Goal: Task Accomplishment & Management: Manage account settings

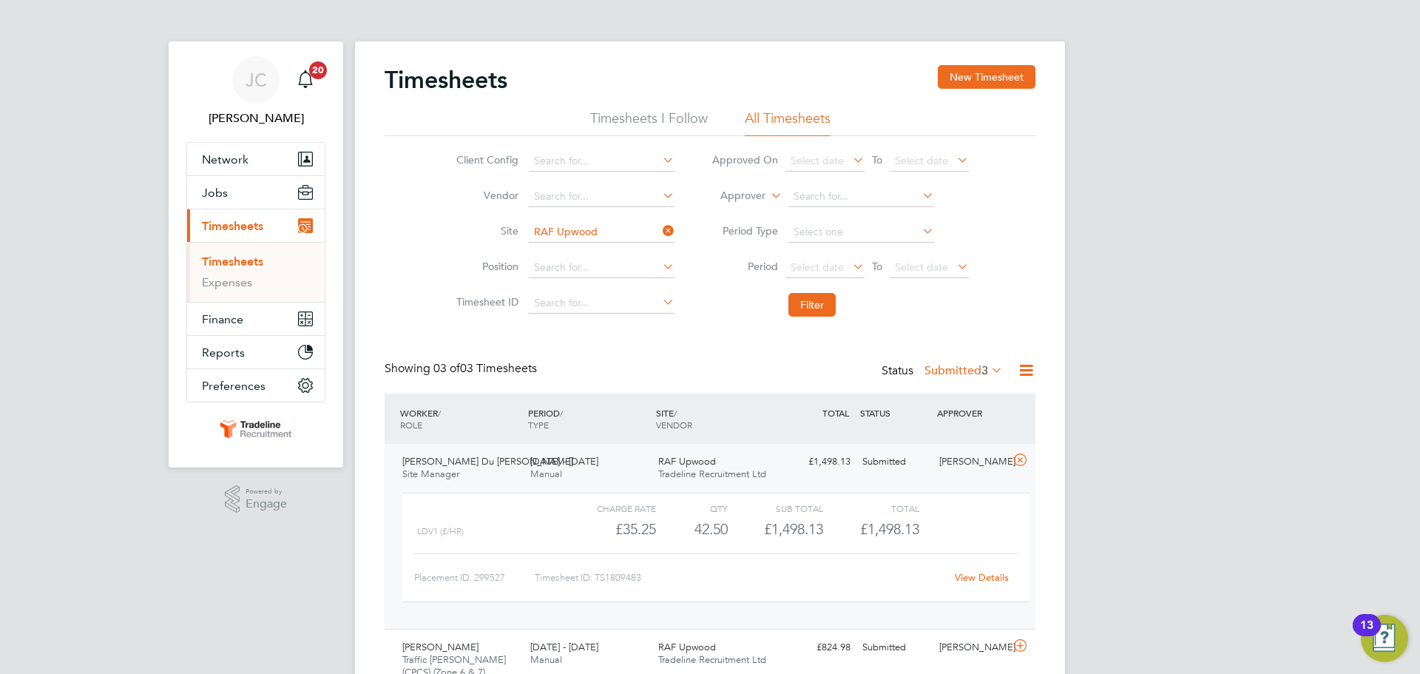
click at [499, 471] on div "Lionel Du Val Site Manager 18 - 24 Aug 2025" at bounding box center [460, 468] width 128 height 37
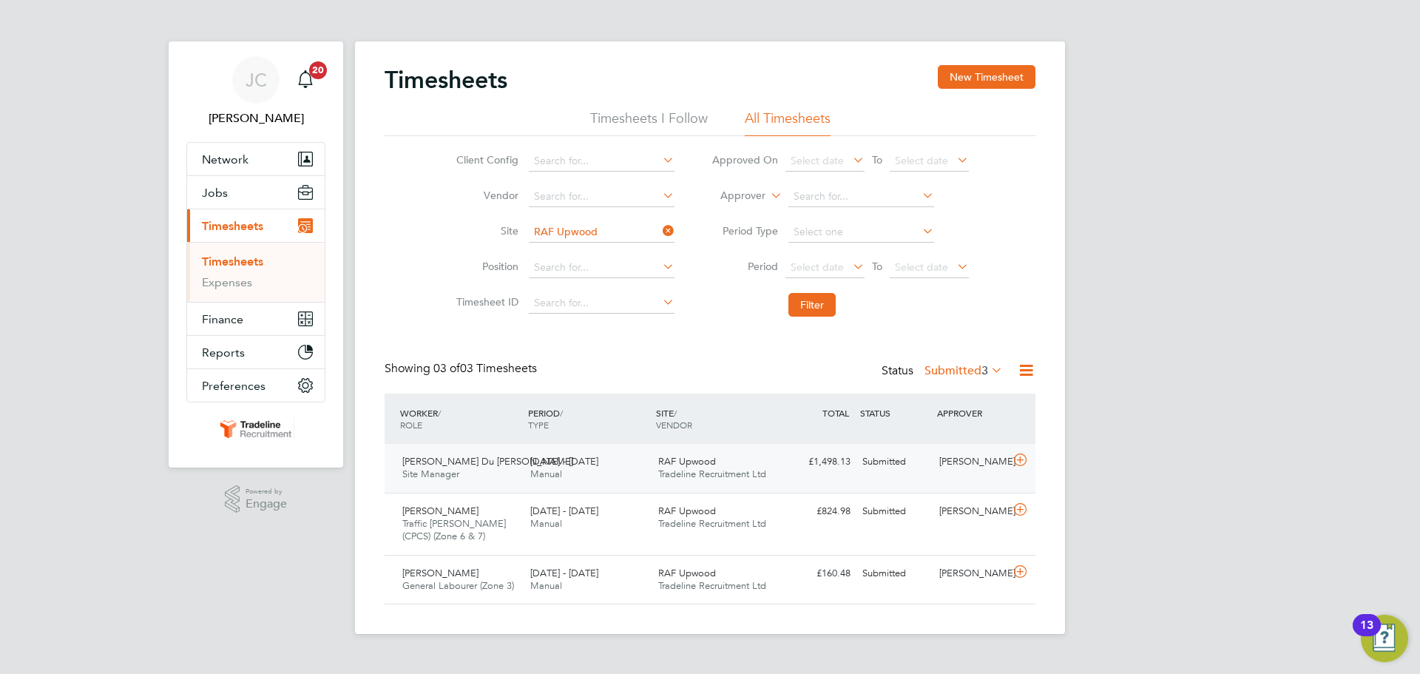
click at [1017, 469] on div at bounding box center [1023, 462] width 26 height 24
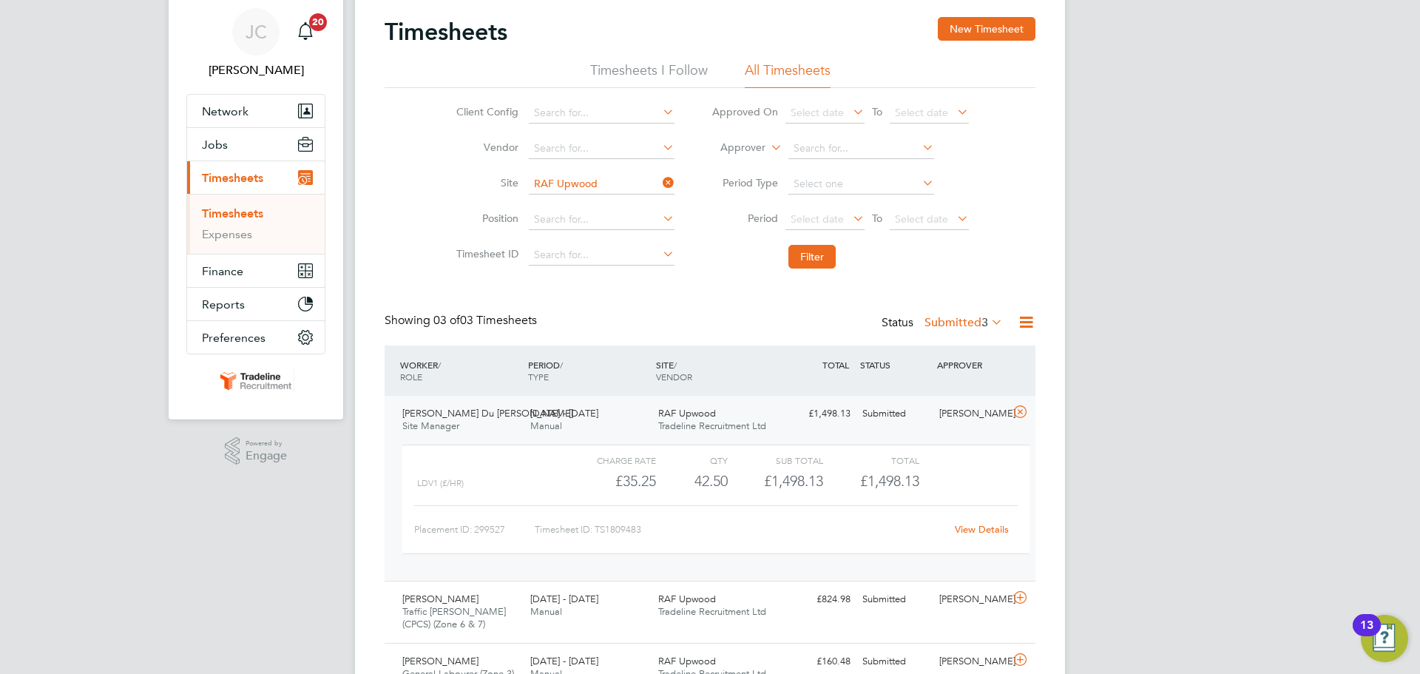
scroll to position [74, 0]
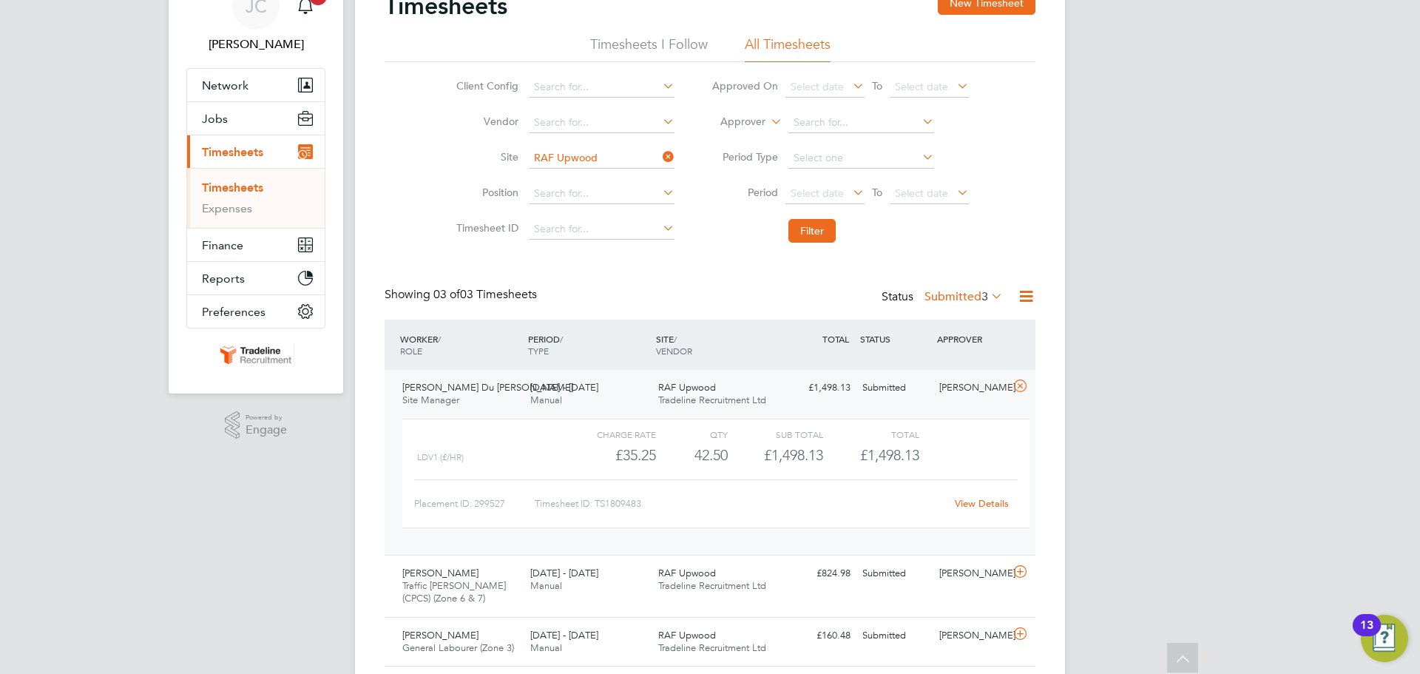
click at [585, 452] on div "£35.25" at bounding box center [608, 455] width 95 height 24
click at [1022, 392] on icon at bounding box center [1020, 386] width 18 height 12
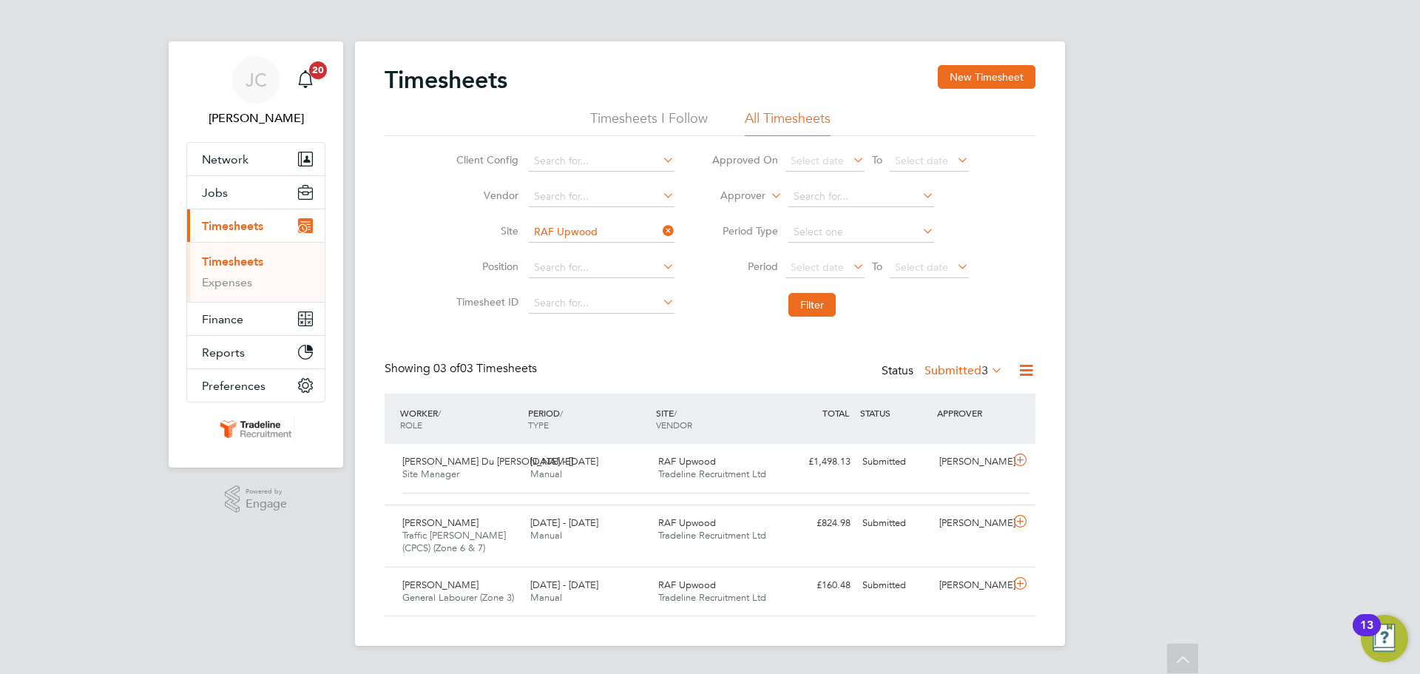
scroll to position [0, 0]
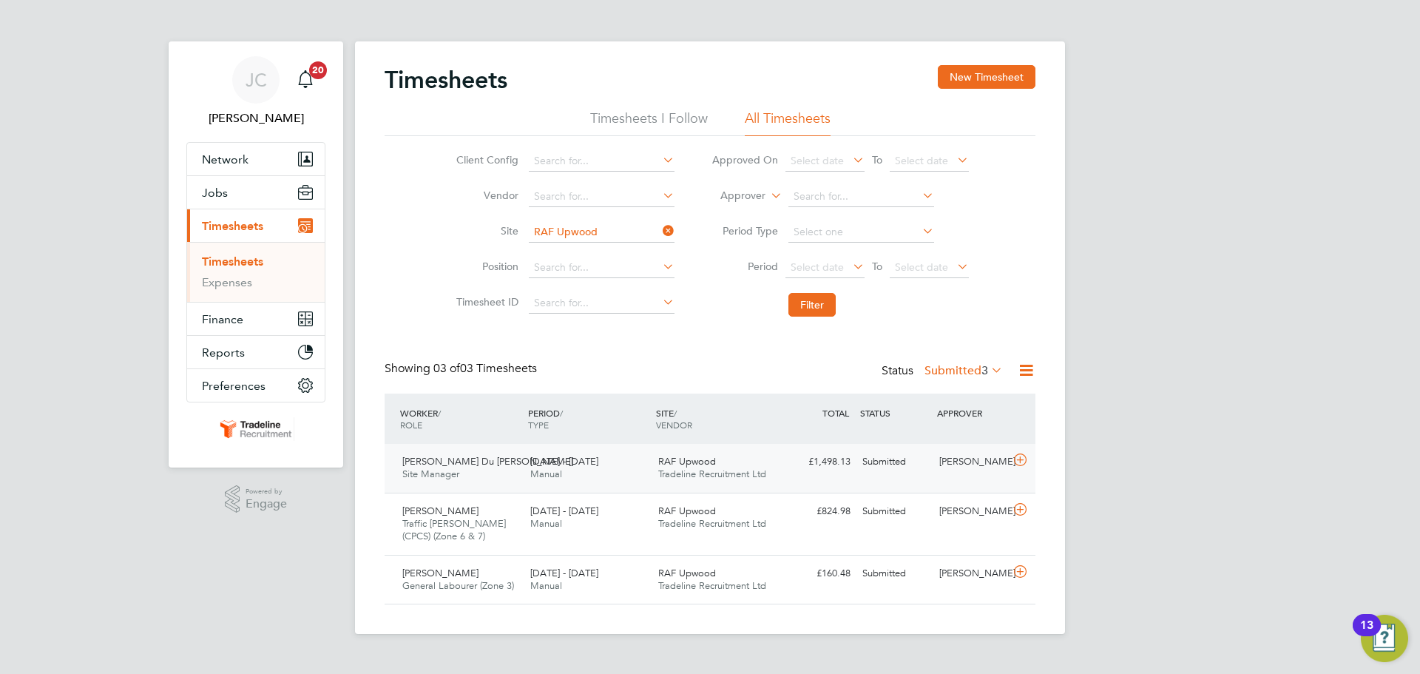
click at [874, 467] on div "Submitted" at bounding box center [895, 462] width 77 height 24
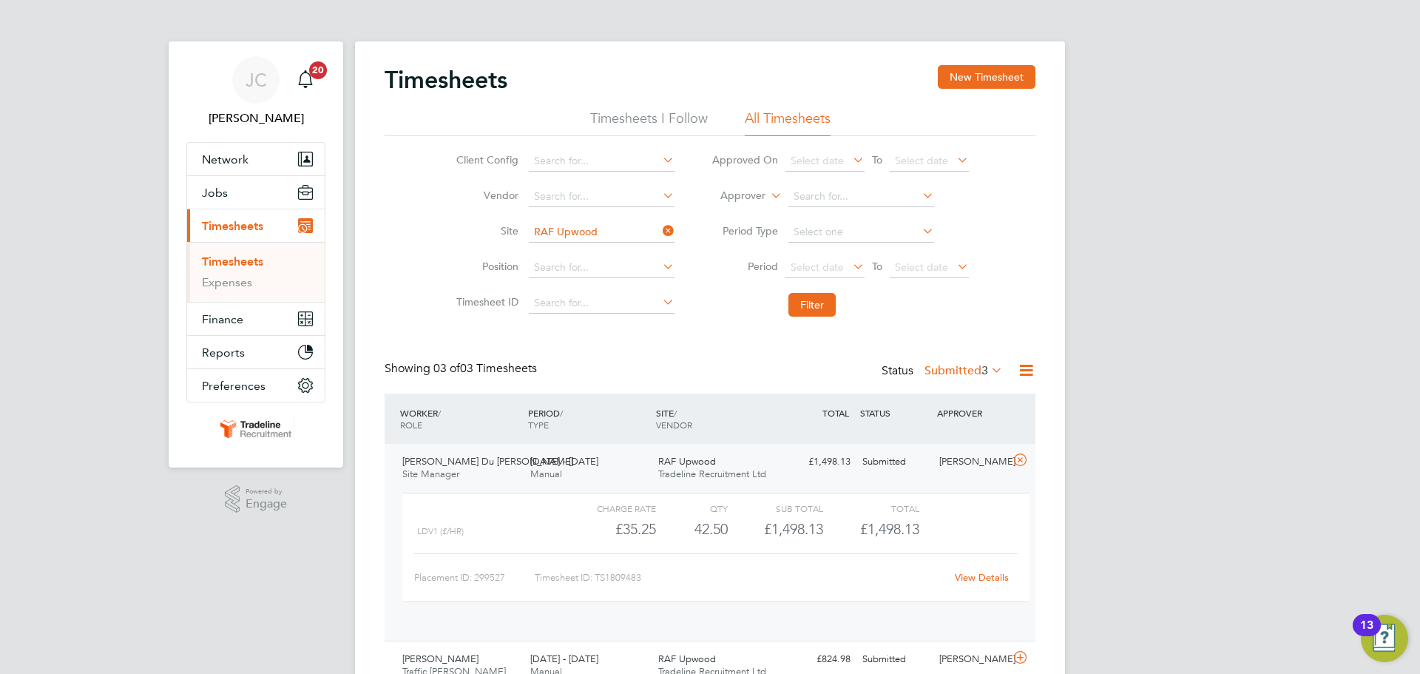
scroll to position [25, 144]
click at [1002, 581] on link "View Details" at bounding box center [982, 577] width 54 height 13
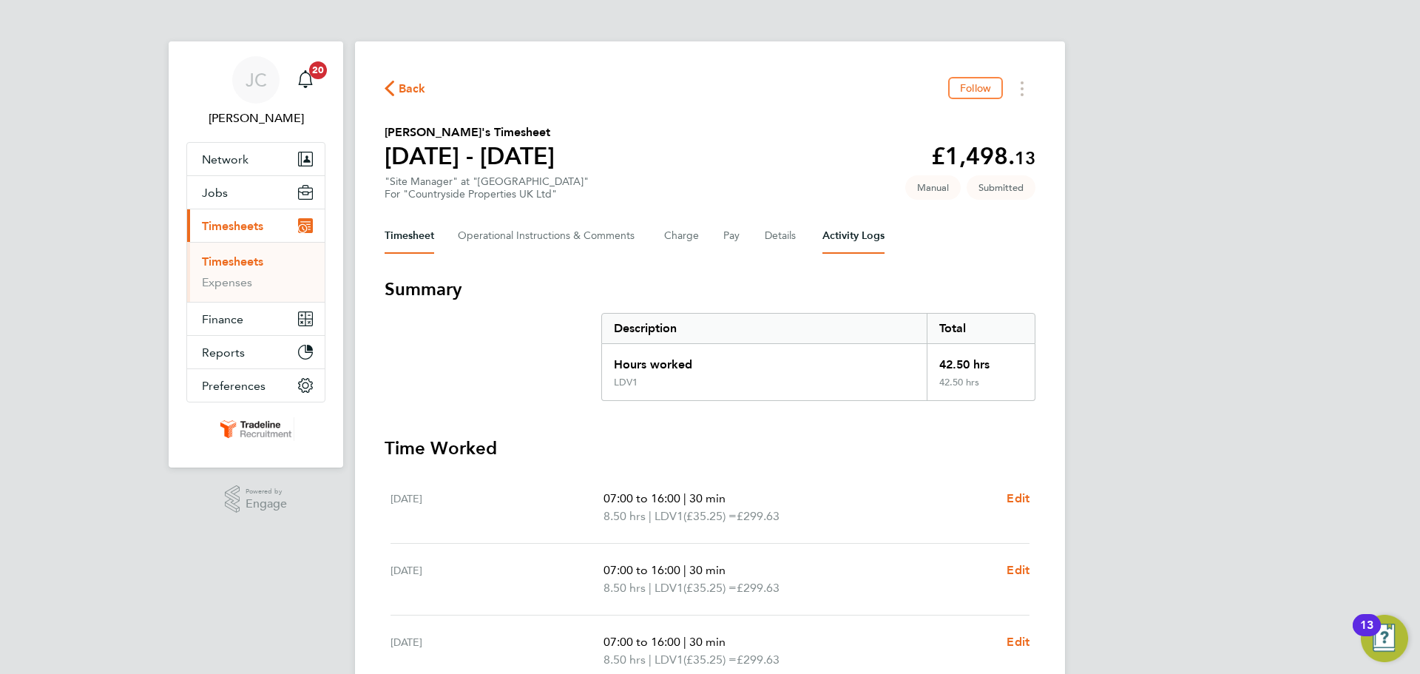
click at [846, 238] on Logs-tab "Activity Logs" at bounding box center [854, 236] width 62 height 36
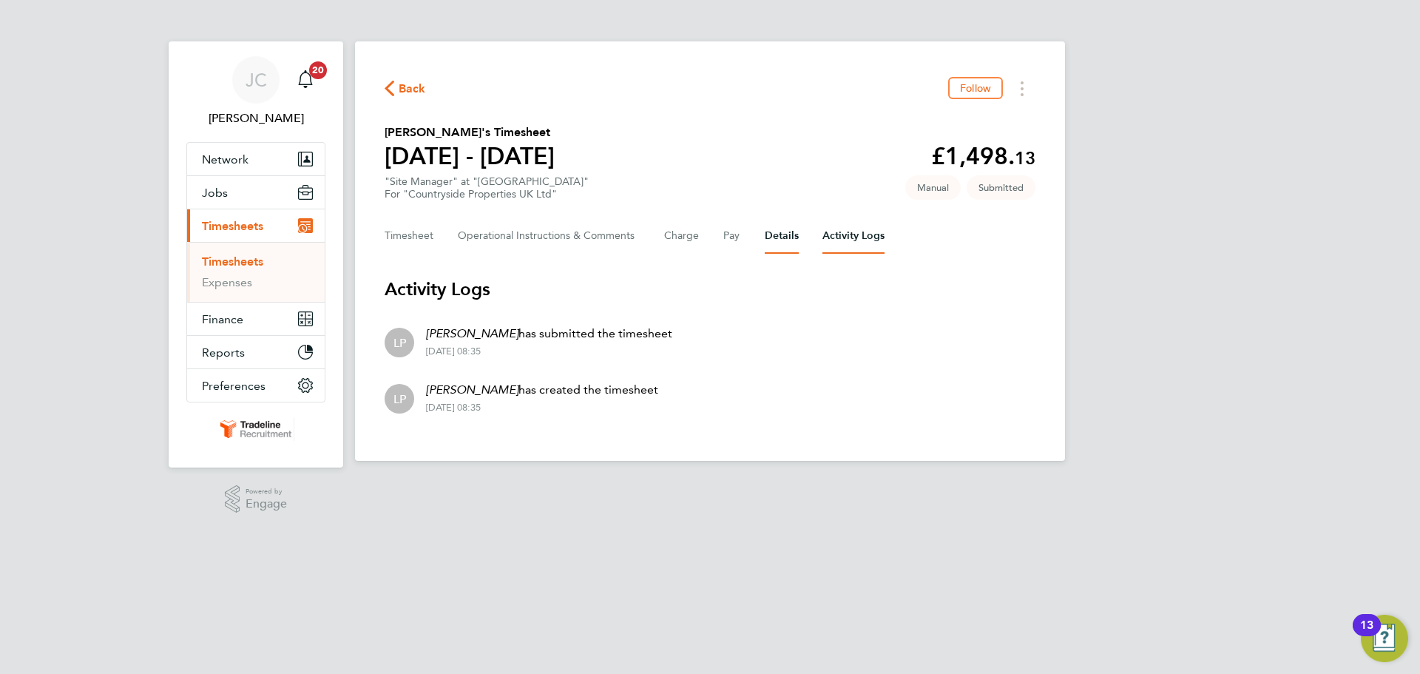
click at [770, 234] on button "Details" at bounding box center [782, 236] width 34 height 36
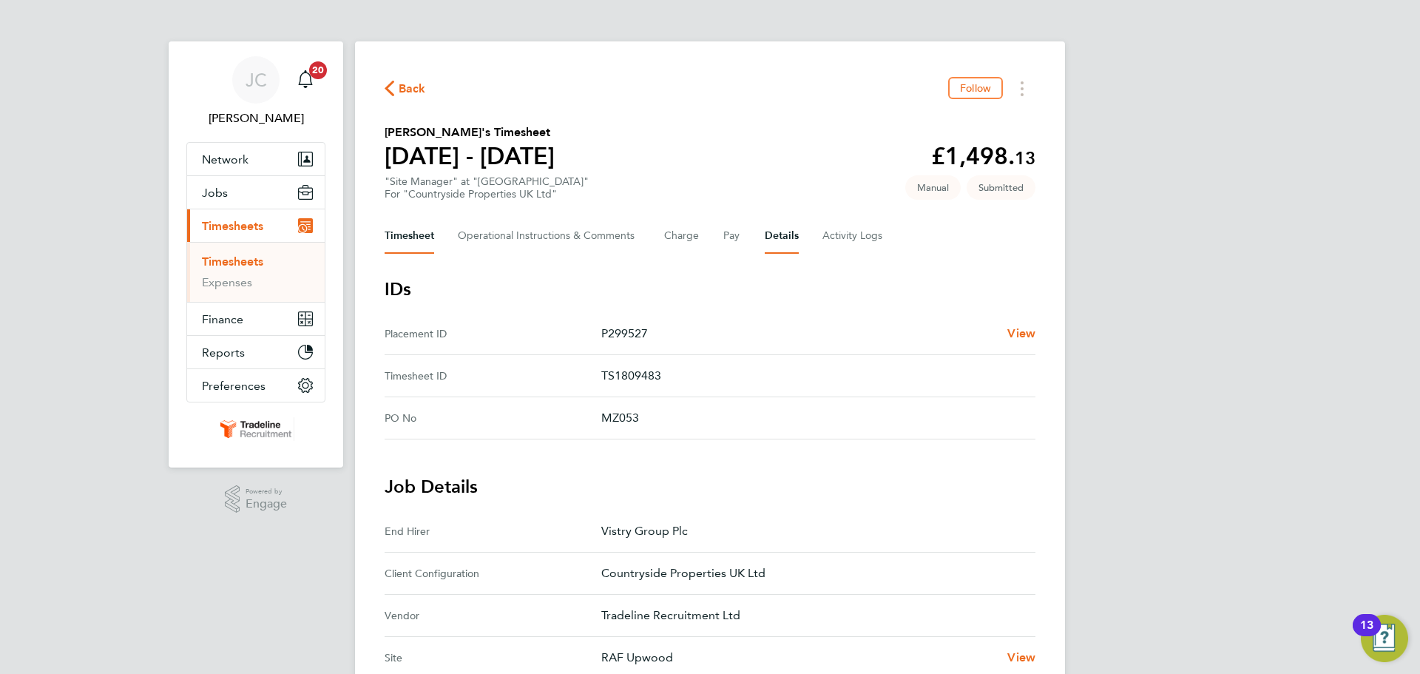
click at [419, 237] on button "Timesheet" at bounding box center [410, 236] width 50 height 36
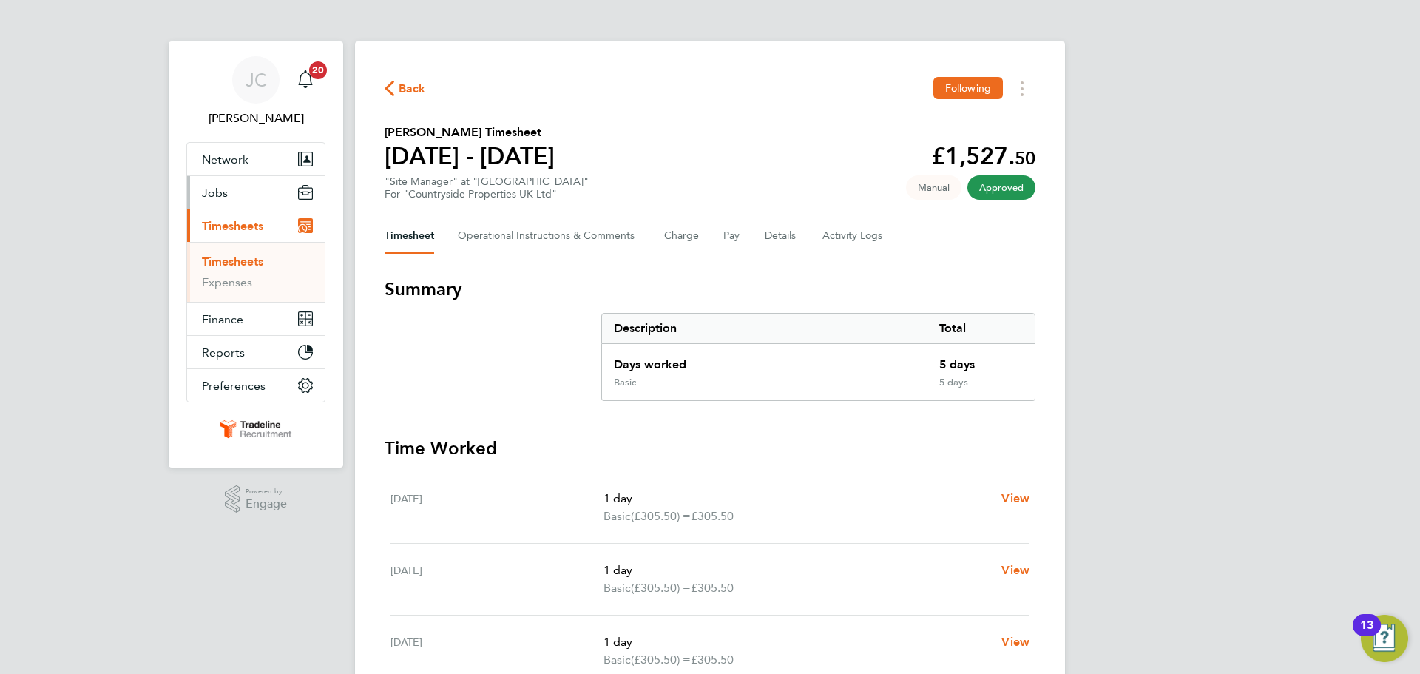
click at [236, 191] on button "Jobs" at bounding box center [256, 192] width 138 height 33
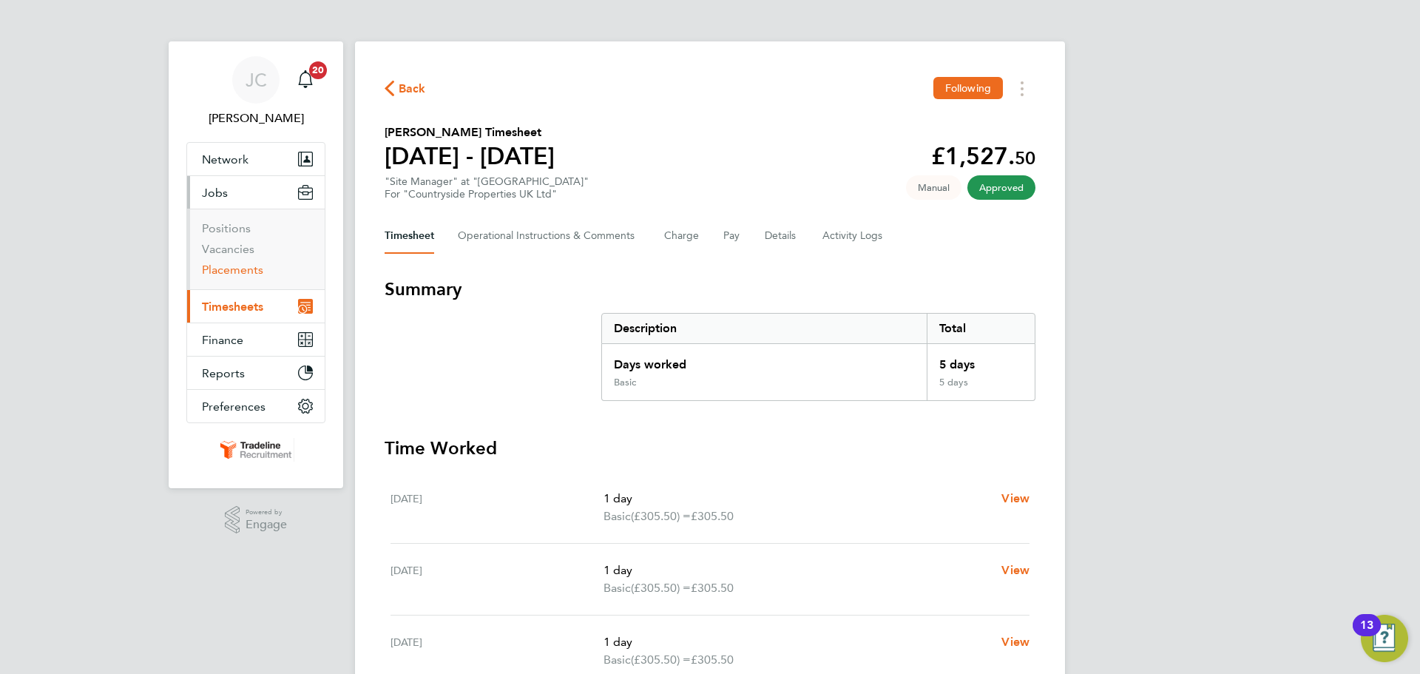
click at [250, 269] on link "Placements" at bounding box center [232, 270] width 61 height 14
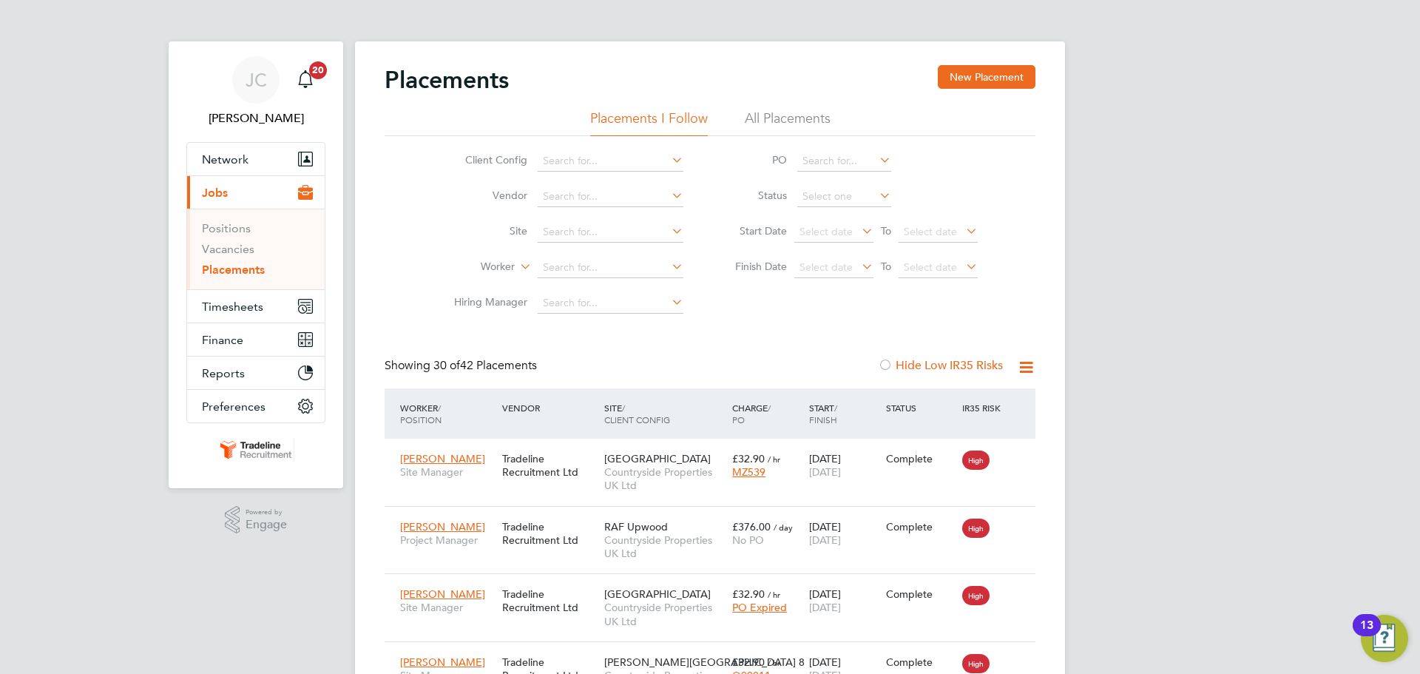
click at [816, 122] on li "All Placements" at bounding box center [788, 122] width 86 height 27
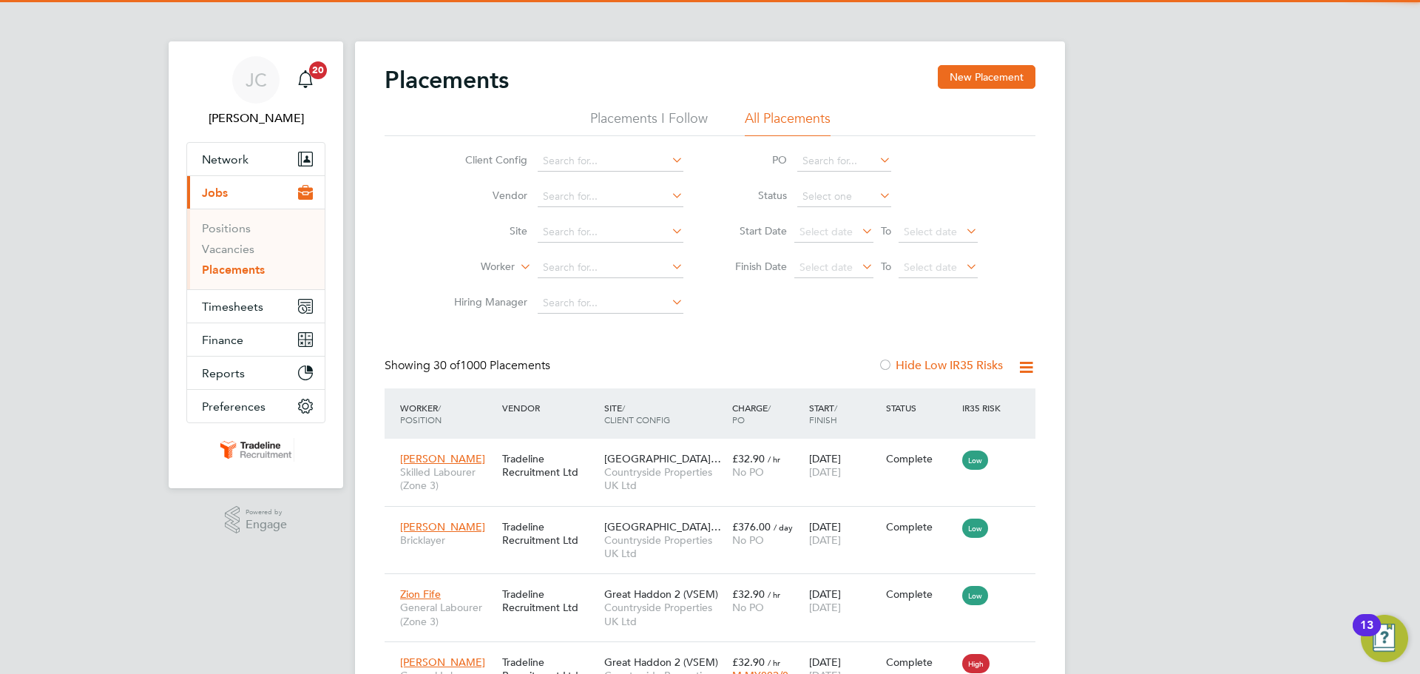
click at [607, 254] on li "Worker" at bounding box center [563, 268] width 278 height 36
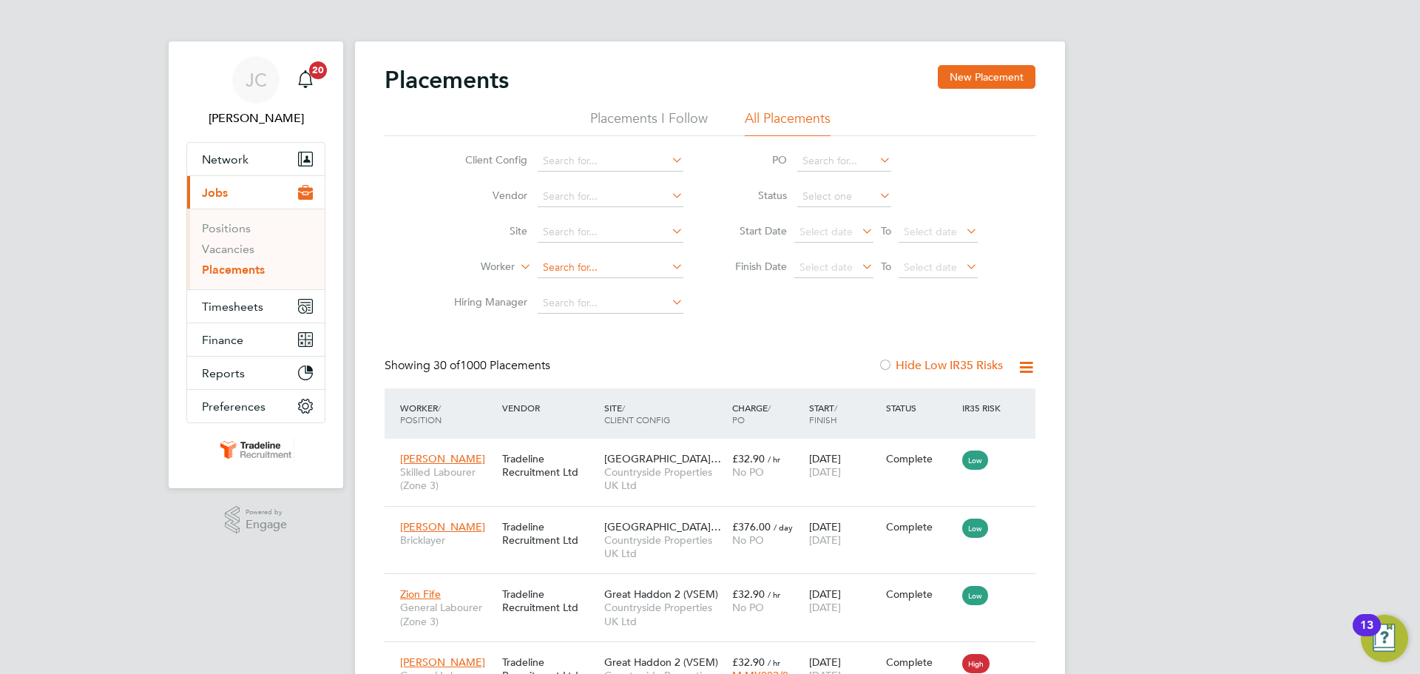
click at [608, 263] on input at bounding box center [611, 267] width 146 height 21
click at [645, 282] on b "Va" at bounding box center [651, 288] width 13 height 13
type input "Lionel Du Val"
